Goal: Task Accomplishment & Management: Use online tool/utility

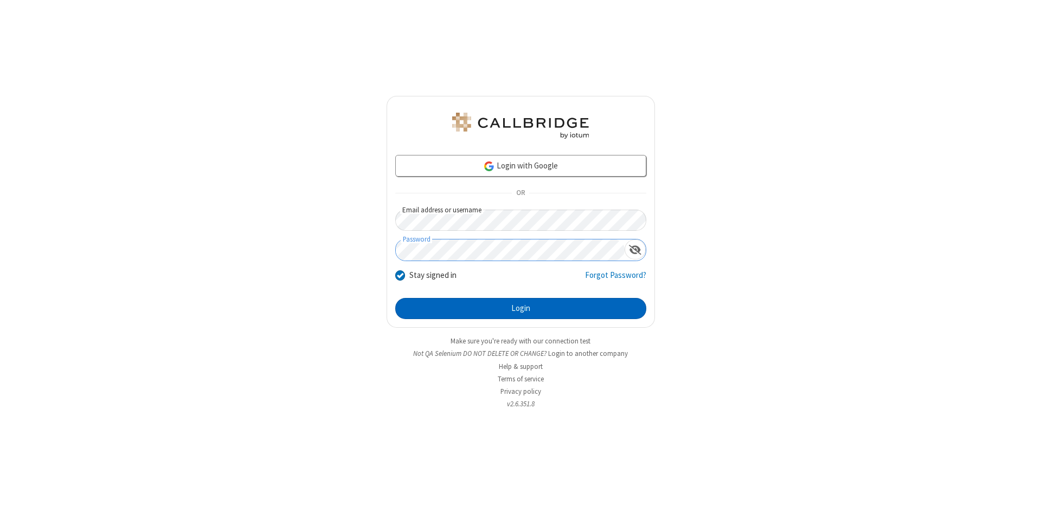
click at [520, 309] on button "Login" at bounding box center [520, 309] width 251 height 22
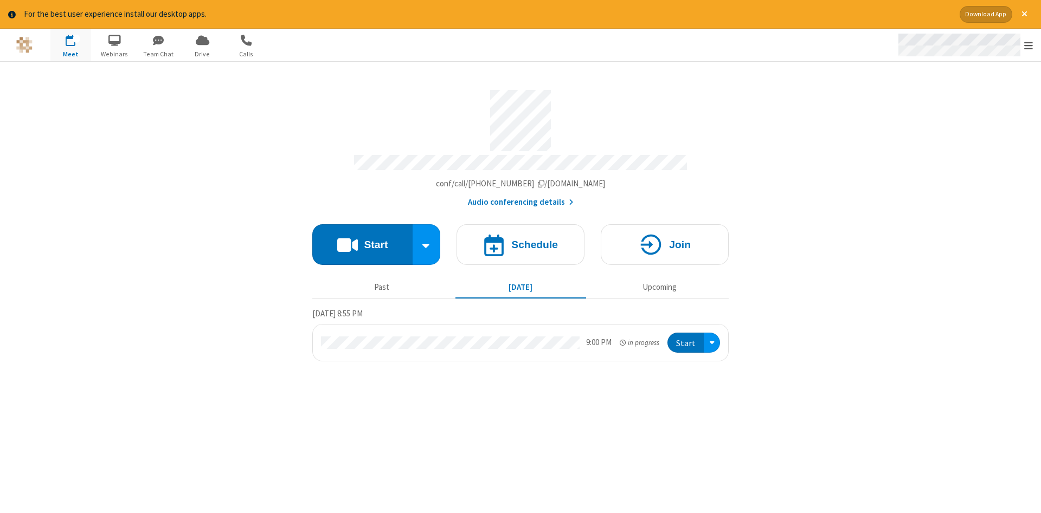
click at [1028, 46] on span "Open menu" at bounding box center [1028, 45] width 9 height 11
click at [202, 54] on span "Drive" at bounding box center [202, 54] width 41 height 10
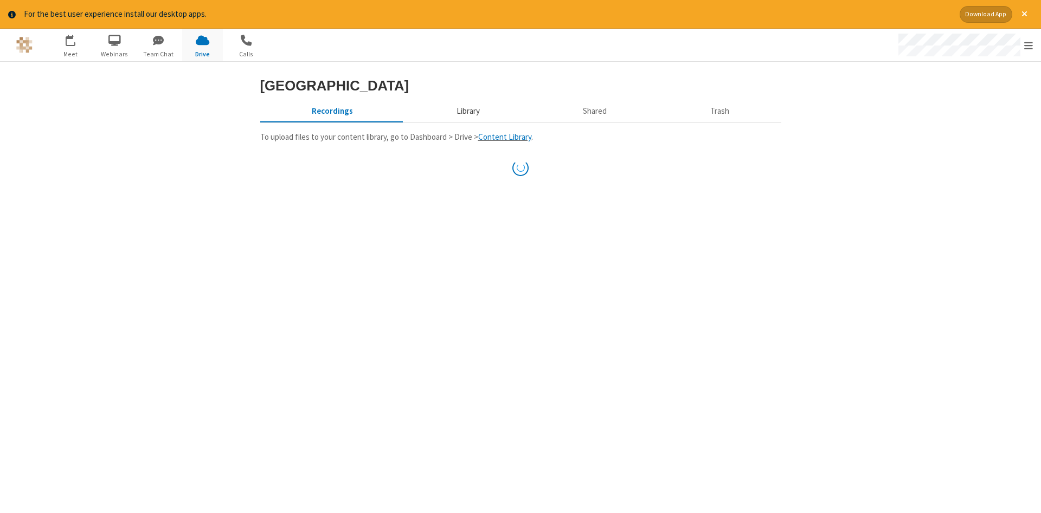
click at [466, 122] on button "Library" at bounding box center [467, 111] width 127 height 21
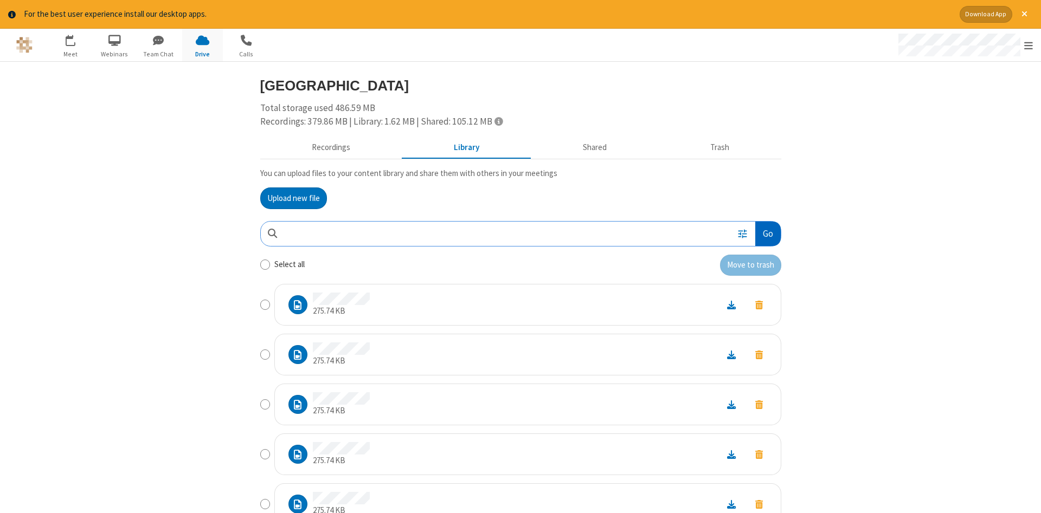
click at [767, 234] on button "Go" at bounding box center [767, 234] width 25 height 24
click at [293, 198] on button "Upload new file" at bounding box center [293, 199] width 67 height 22
